Goal: Task Accomplishment & Management: Manage account settings

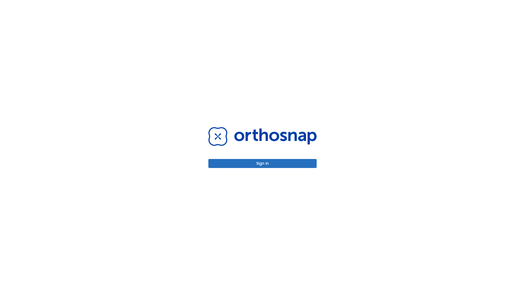
click at [263, 164] on button "Sign in" at bounding box center [262, 163] width 108 height 9
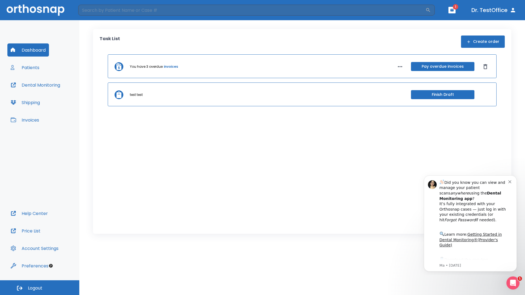
click at [40, 288] on span "Logout" at bounding box center [35, 289] width 14 height 6
